Goal: Navigation & Orientation: Find specific page/section

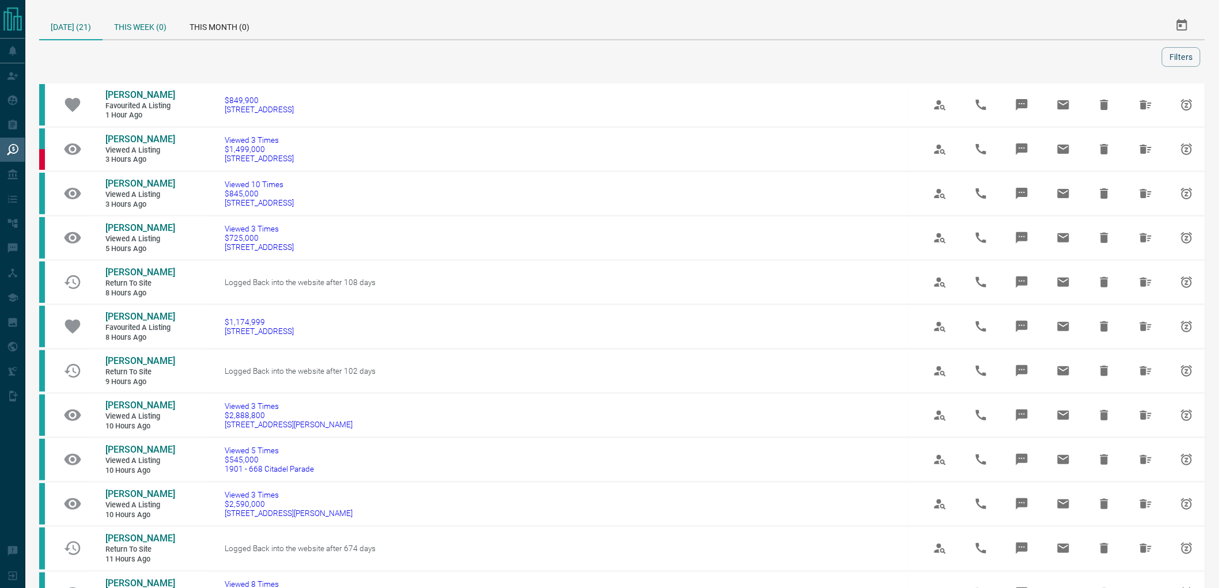
click at [126, 32] on div "This Week (0)" at bounding box center [140, 26] width 75 height 28
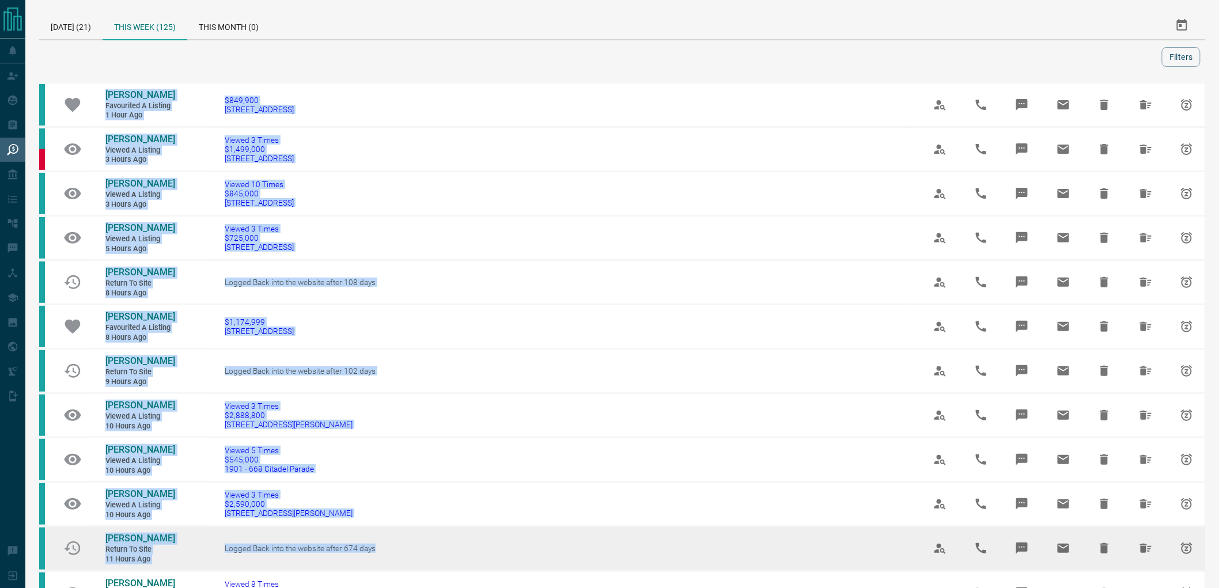
drag, startPoint x: 134, startPoint y: 67, endPoint x: 465, endPoint y: 545, distance: 581.5
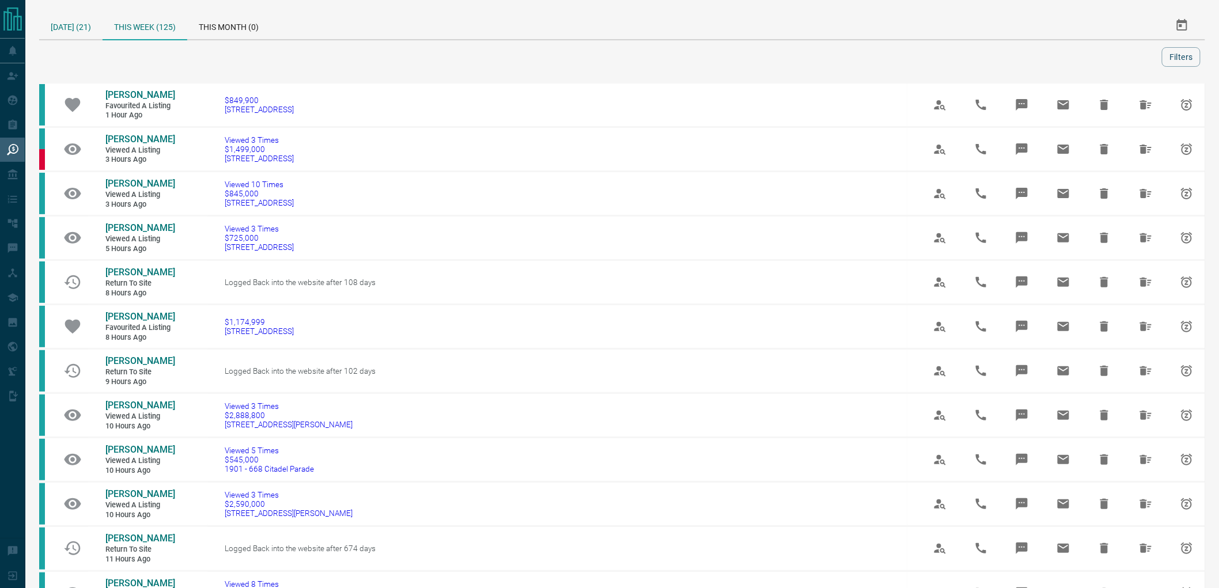
click at [70, 18] on div "[DATE] (21)" at bounding box center [70, 26] width 63 height 28
click at [69, 17] on div "[DATE] (21)" at bounding box center [70, 26] width 63 height 29
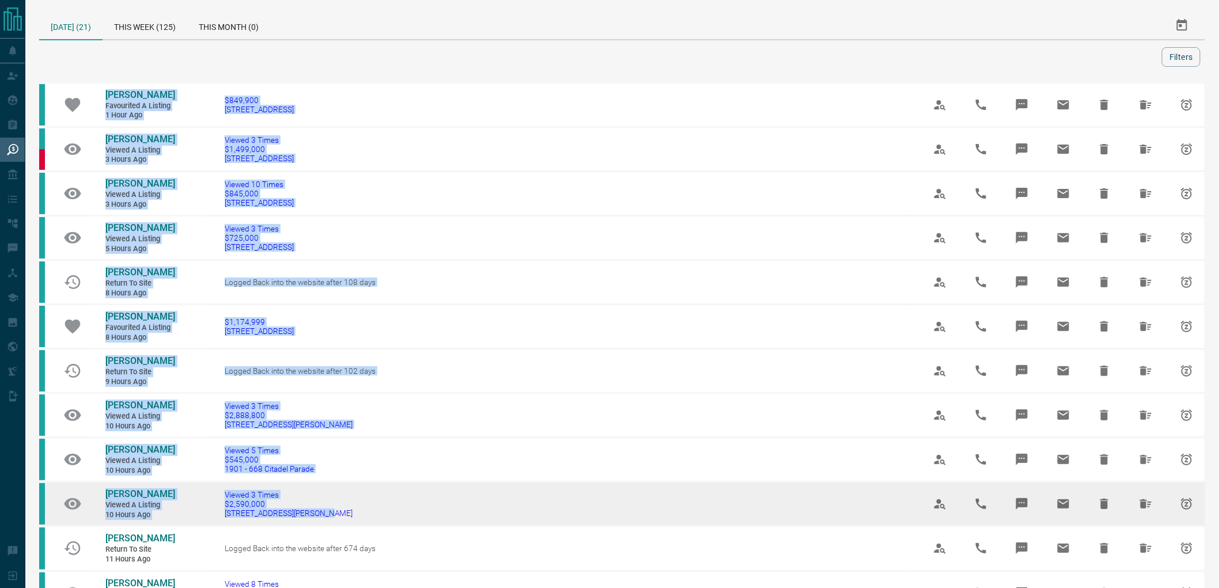
drag, startPoint x: 107, startPoint y: 45, endPoint x: 532, endPoint y: 542, distance: 653.6
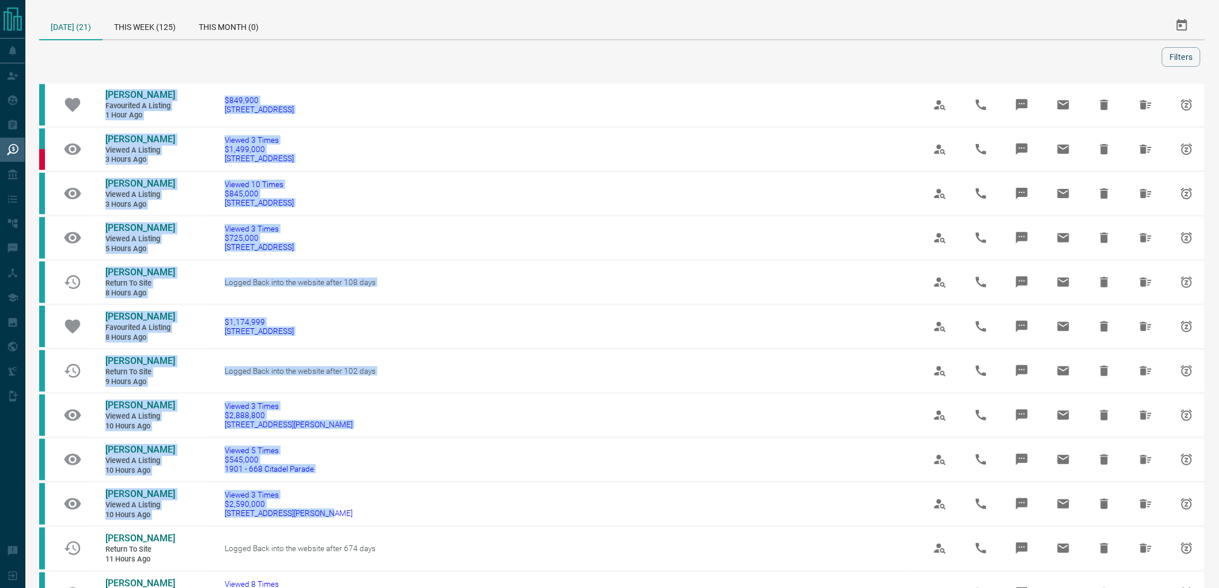
click at [211, 47] on div at bounding box center [603, 57] width 1118 height 20
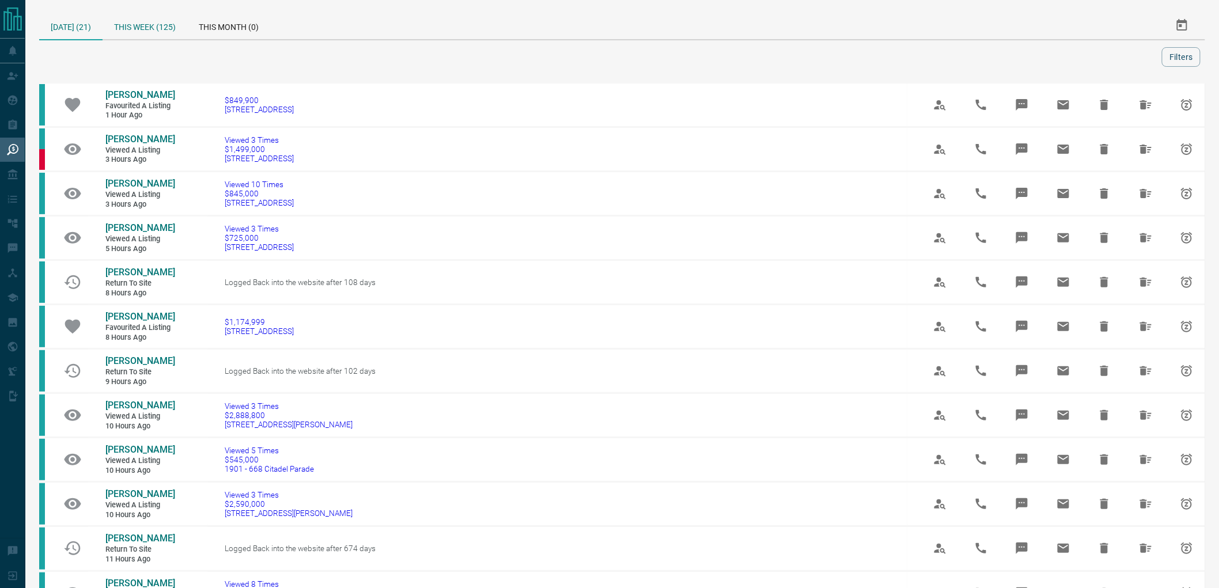
click at [146, 18] on div "This Week (125)" at bounding box center [145, 26] width 85 height 28
drag, startPoint x: 131, startPoint y: 40, endPoint x: 121, endPoint y: 39, distance: 10.5
click at [131, 39] on div "[DATE] (21) This Week (125) This Month (0) Filters" at bounding box center [622, 39] width 1166 height 55
click at [71, 21] on div "[DATE] (21)" at bounding box center [70, 26] width 63 height 28
click at [69, 36] on div "[DATE] (21)" at bounding box center [70, 26] width 63 height 29
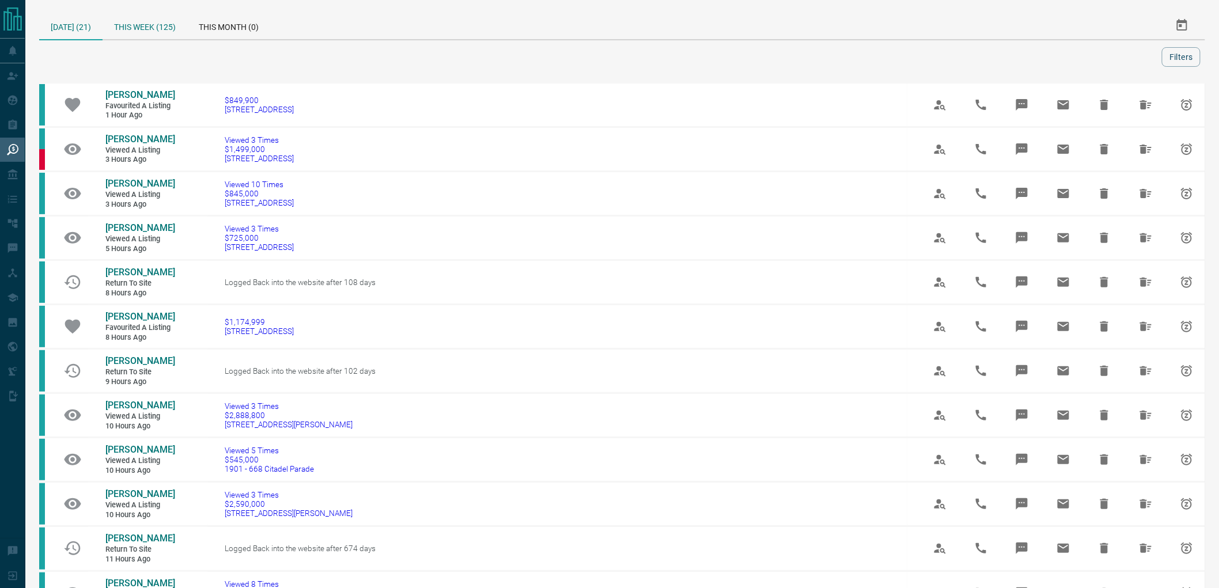
click at [135, 31] on div "This Week (125)" at bounding box center [145, 26] width 85 height 28
click at [66, 23] on div "[DATE] (21)" at bounding box center [70, 26] width 63 height 28
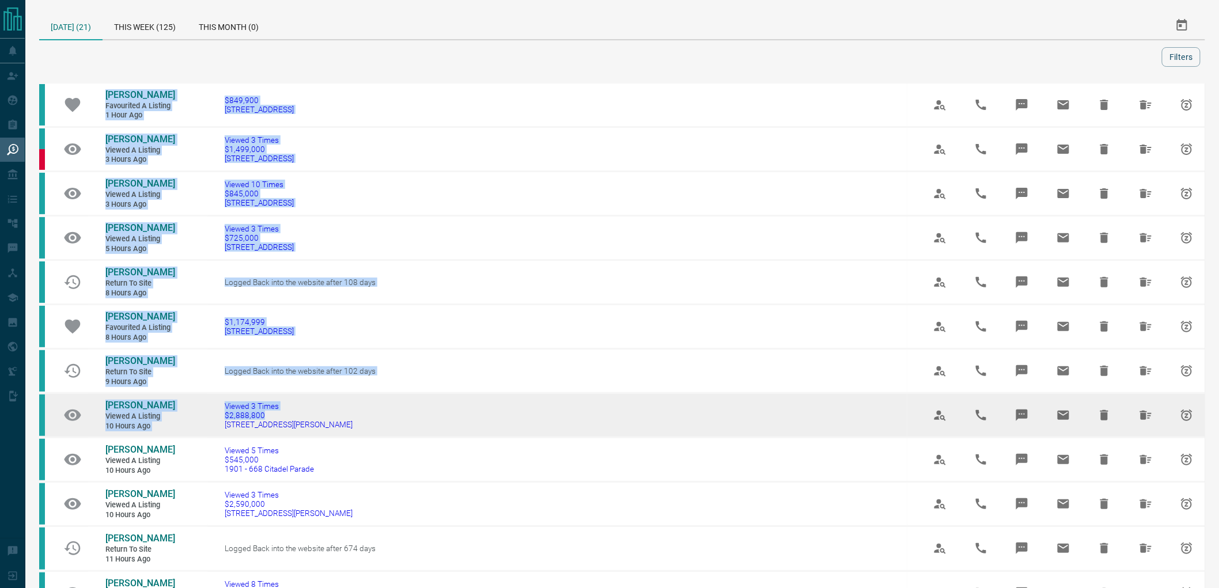
drag, startPoint x: 364, startPoint y: 69, endPoint x: 718, endPoint y: 413, distance: 493.2
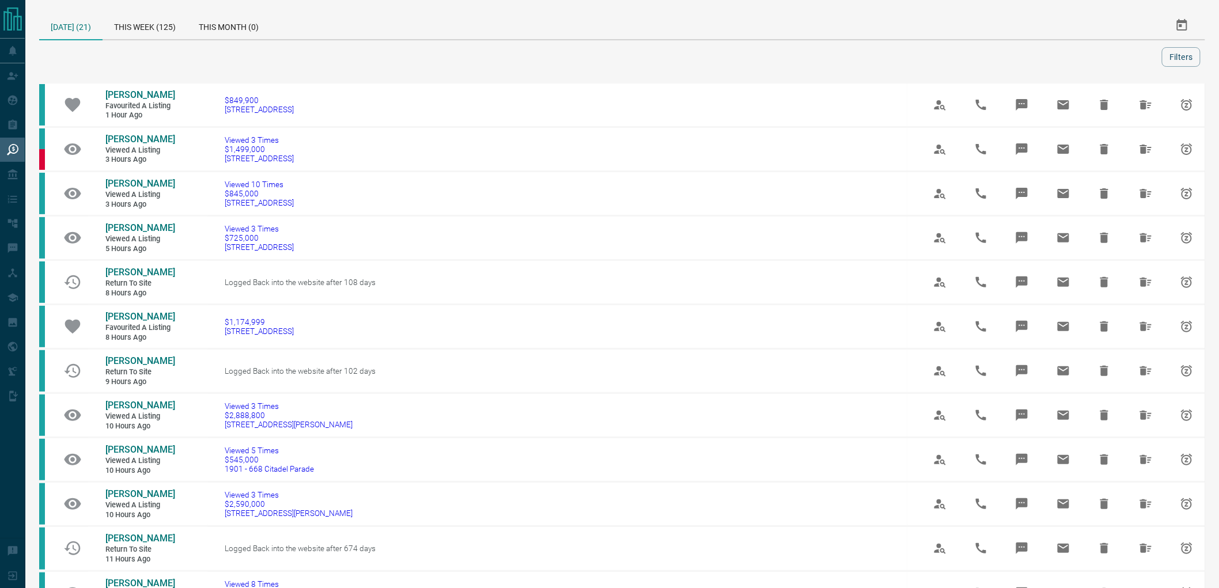
click at [480, 33] on div "[DATE] (21) This Week (125) This Month (0)" at bounding box center [447, 26] width 816 height 28
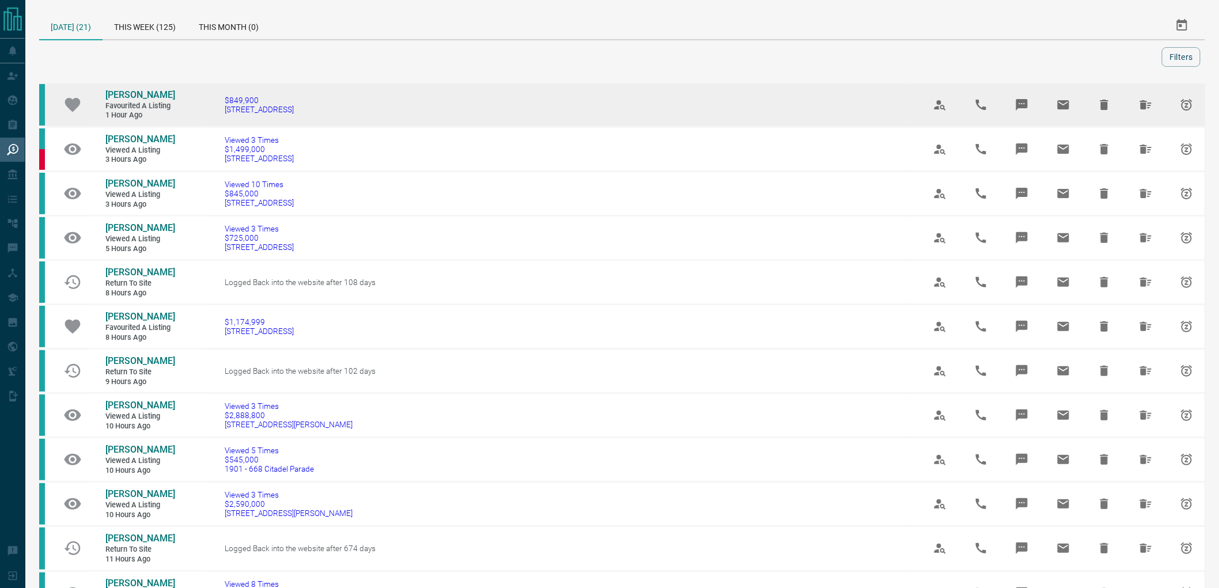
drag, startPoint x: 278, startPoint y: 52, endPoint x: 418, endPoint y: 114, distance: 152.9
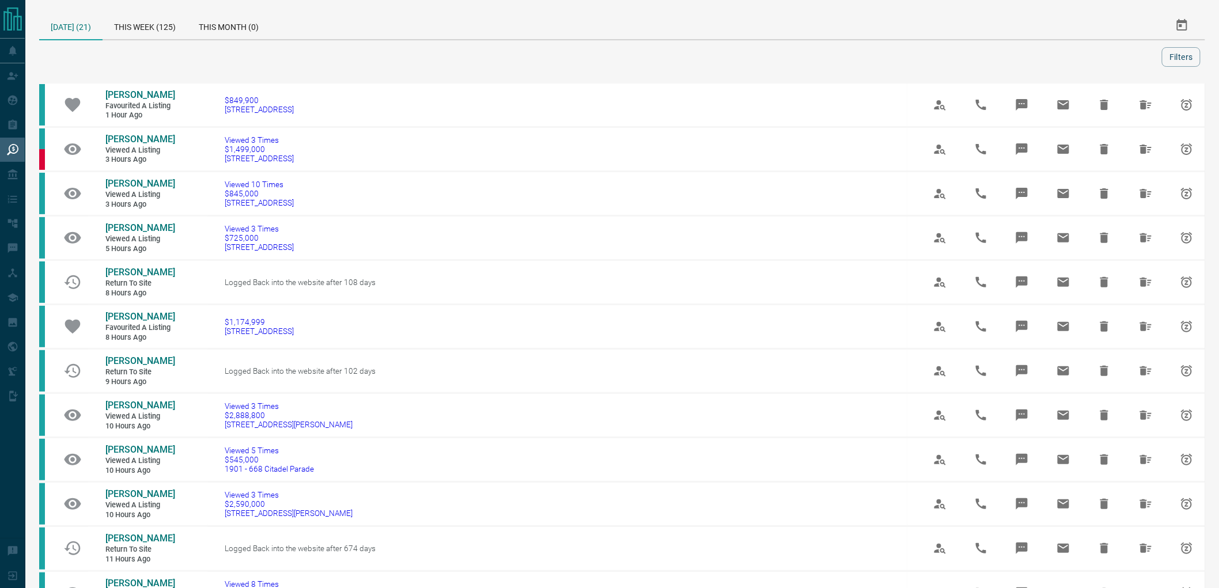
click at [419, 54] on div at bounding box center [603, 57] width 1118 height 20
click at [190, 59] on div at bounding box center [603, 57] width 1118 height 20
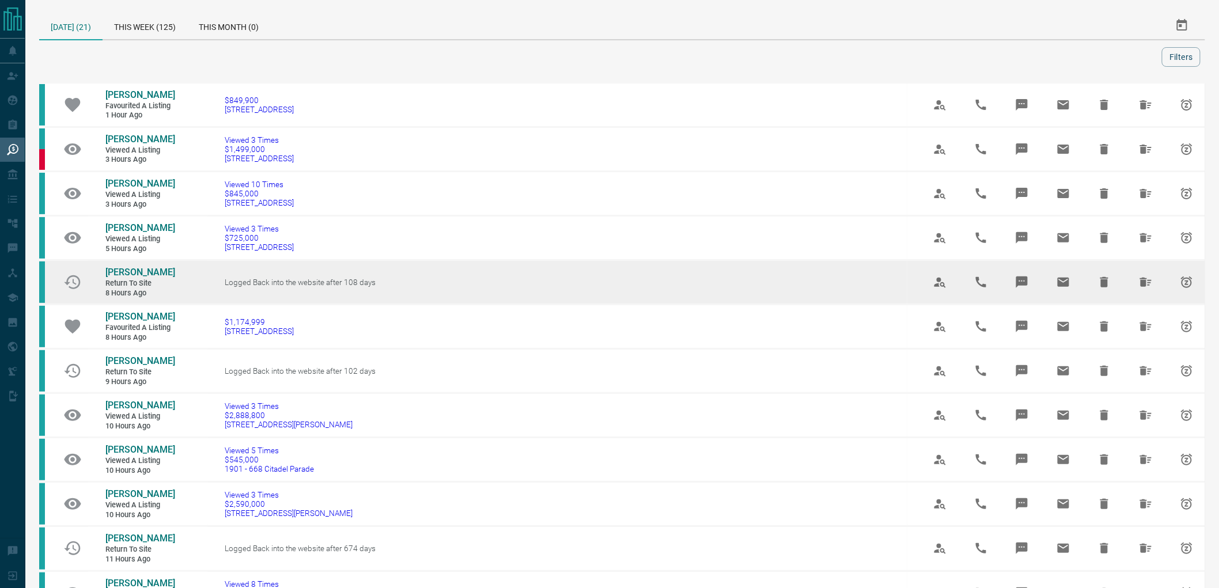
drag, startPoint x: 153, startPoint y: 48, endPoint x: 448, endPoint y: 262, distance: 365.0
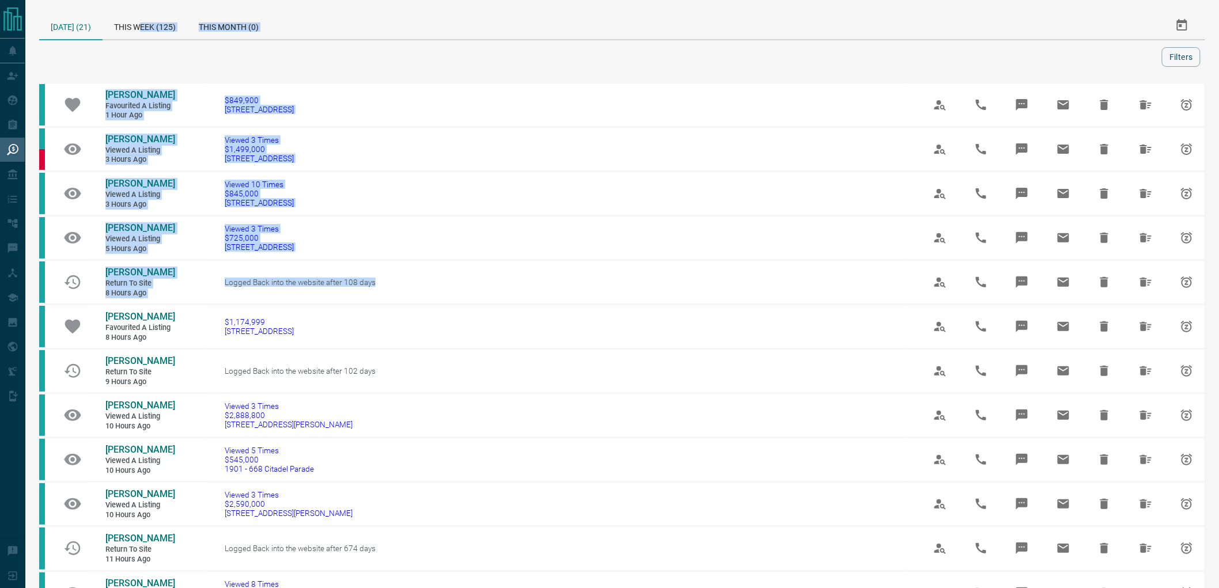
click at [369, 55] on div at bounding box center [603, 57] width 1118 height 20
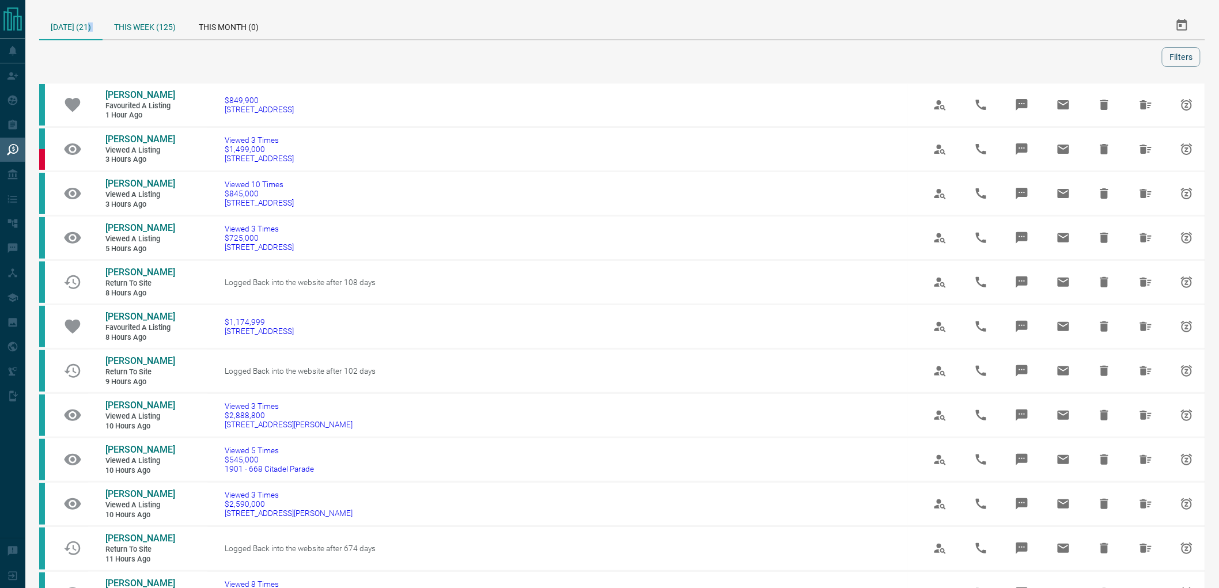
drag, startPoint x: 104, startPoint y: 36, endPoint x: 113, endPoint y: 36, distance: 9.2
click at [100, 35] on div "[DATE] (21) This Week (125) This Month (0)" at bounding box center [447, 26] width 816 height 28
click at [150, 27] on div "This Week (125)" at bounding box center [145, 26] width 85 height 28
click at [62, 26] on div "[DATE] (21)" at bounding box center [70, 26] width 63 height 28
click at [153, 31] on div "This Week (125)" at bounding box center [145, 26] width 85 height 28
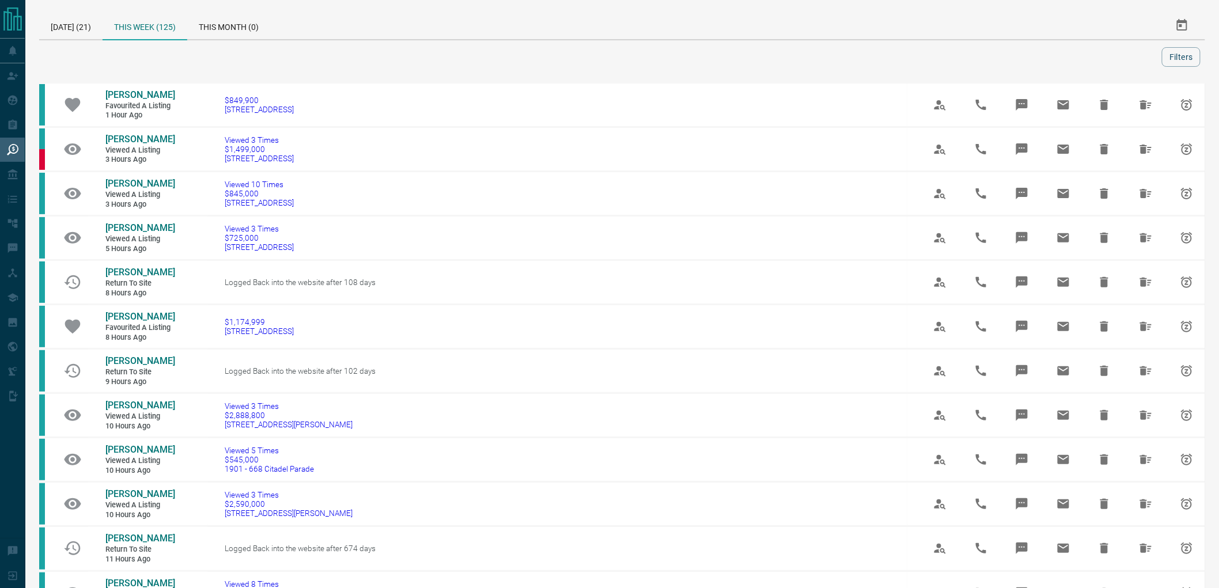
click at [329, 58] on div at bounding box center [603, 57] width 1118 height 20
